Goal: Navigation & Orientation: Find specific page/section

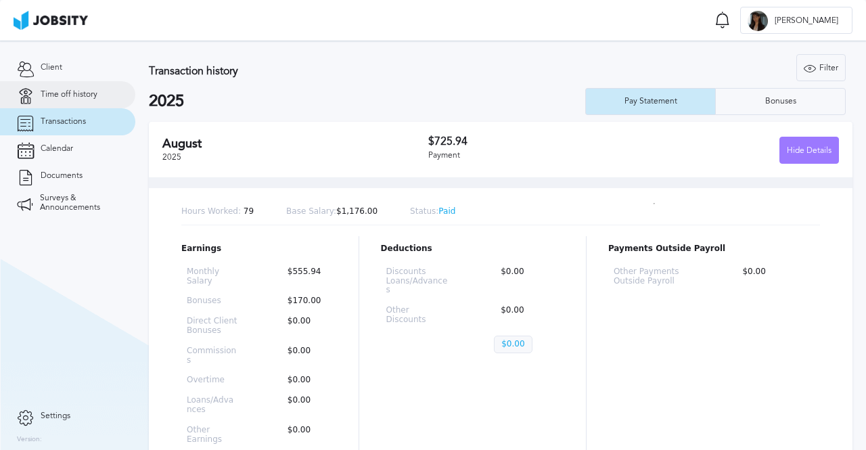
click at [73, 96] on span "Time off history" at bounding box center [69, 94] width 57 height 9
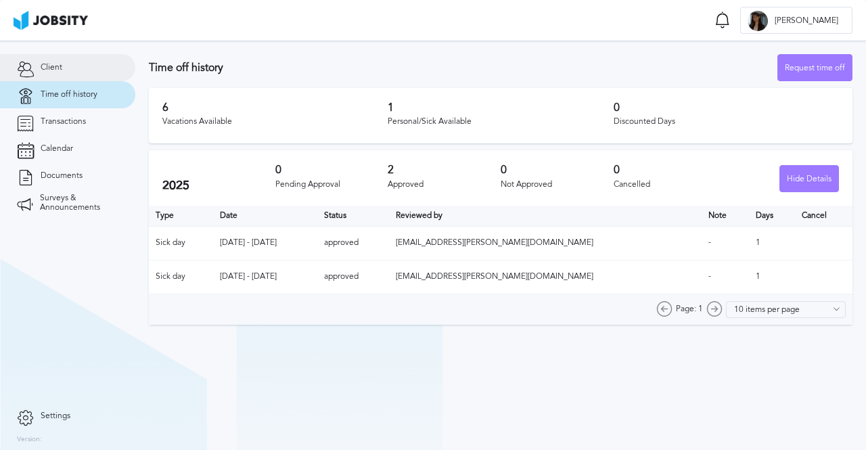
click at [54, 78] on link "Client" at bounding box center [67, 67] width 135 height 27
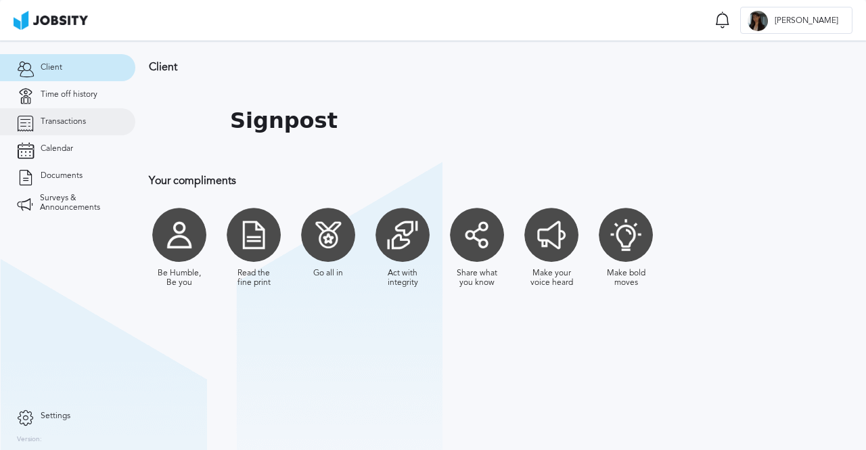
click at [50, 110] on link "Transactions" at bounding box center [67, 121] width 135 height 27
